Goal: Find specific page/section: Find specific page/section

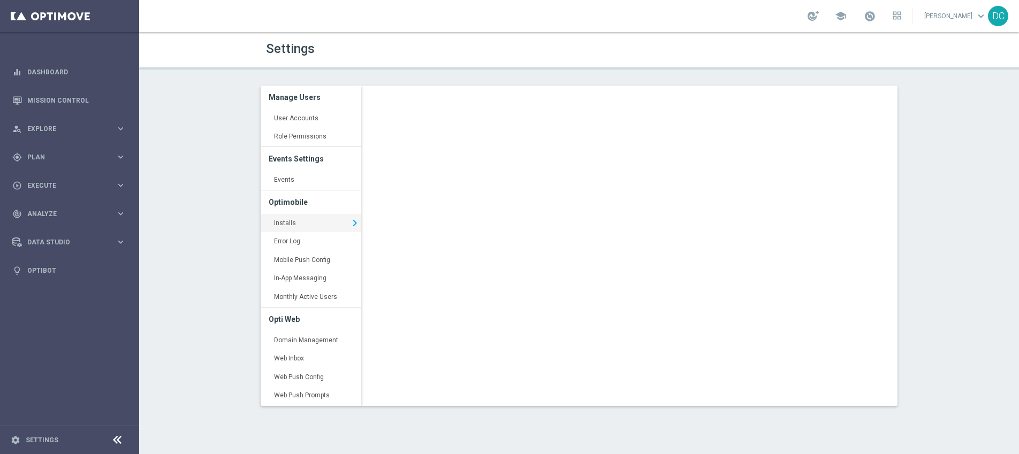
scroll to position [33, 0]
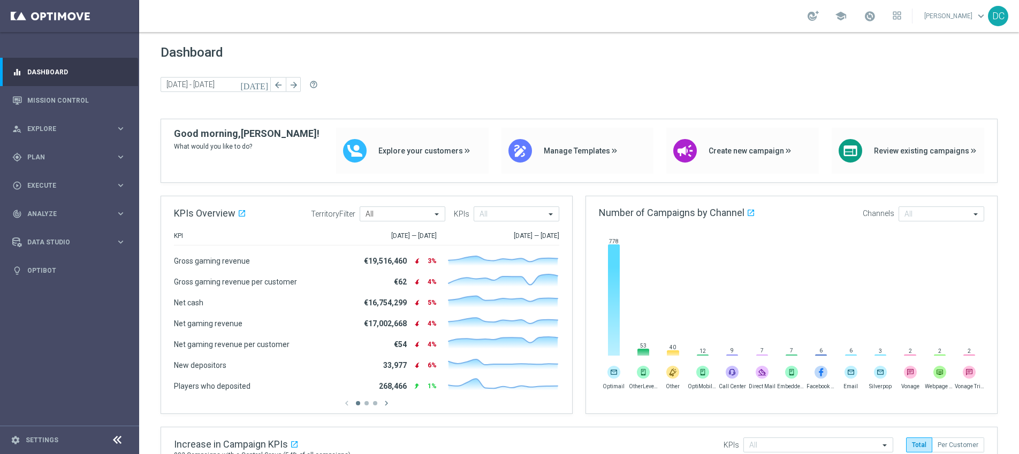
click at [114, 448] on div at bounding box center [117, 440] width 20 height 17
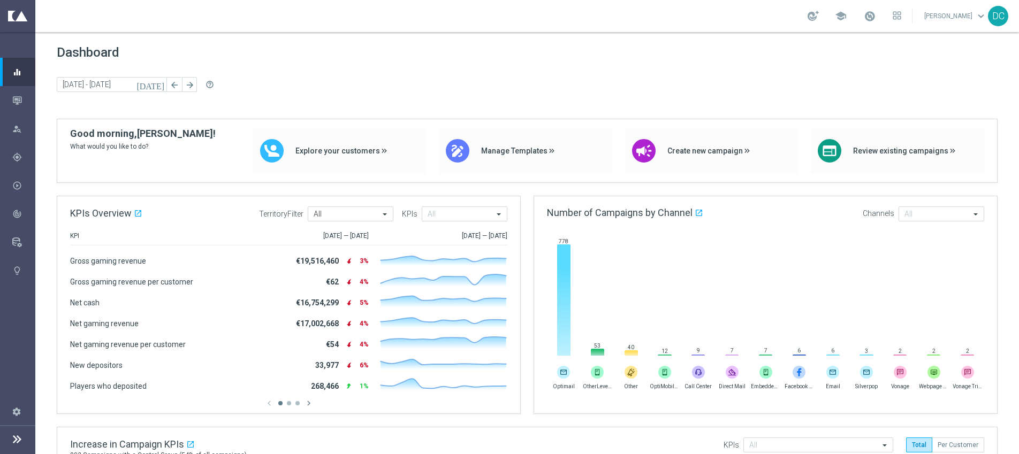
click at [17, 439] on icon at bounding box center [17, 439] width 13 height 13
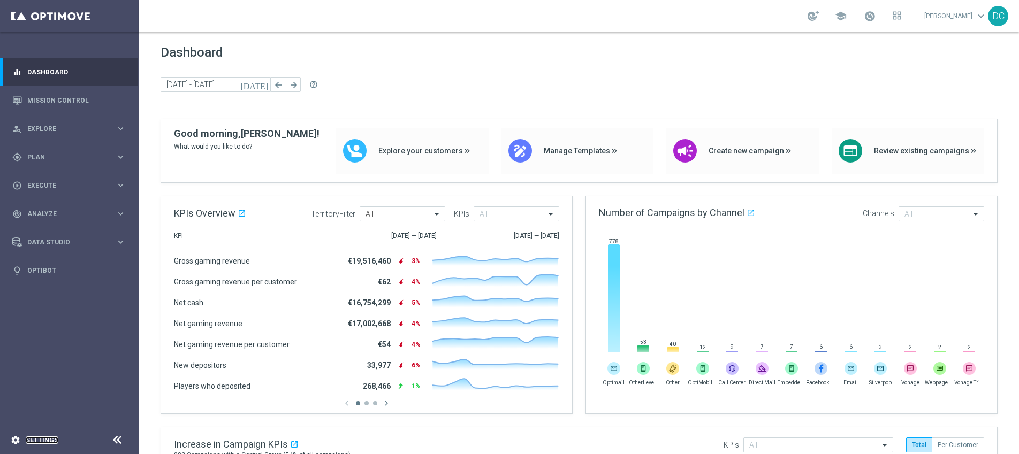
click at [44, 439] on link "Settings" at bounding box center [42, 440] width 33 height 6
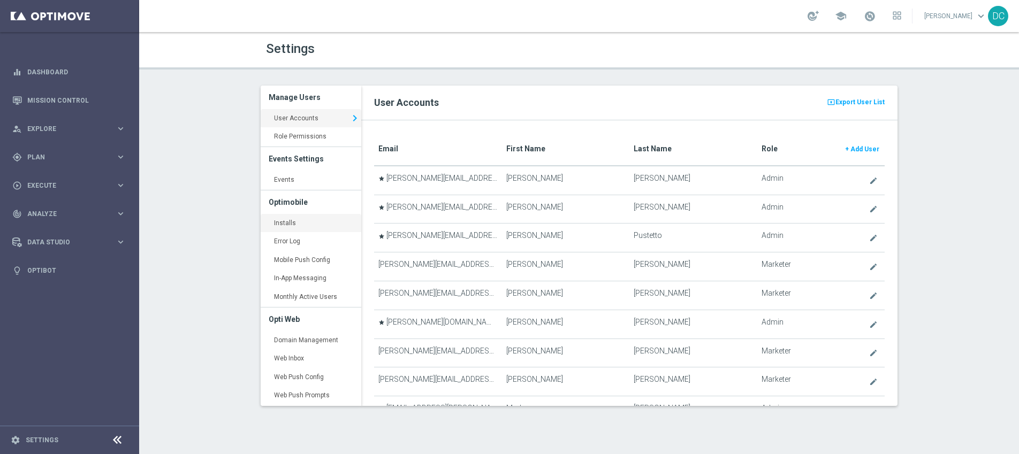
click at [285, 223] on link "Installs keyboard_arrow_right" at bounding box center [311, 223] width 101 height 19
